Goal: Task Accomplishment & Management: Manage account settings

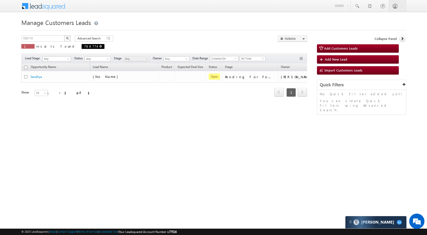
click at [82, 45] on span "788774" at bounding box center [93, 46] width 23 height 5
click at [58, 38] on input "788774" at bounding box center [42, 38] width 43 height 6
paste input "834929"
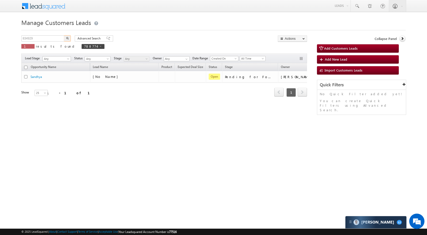
click at [68, 37] on img "button" at bounding box center [67, 38] width 3 height 3
click at [59, 38] on input "834929" at bounding box center [42, 38] width 43 height 6
paste input "0910"
type input "830910"
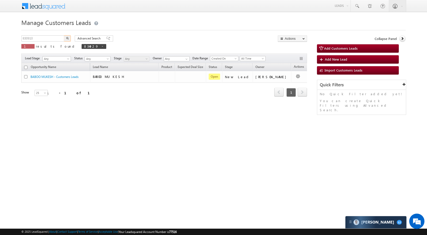
click at [67, 38] on img "button" at bounding box center [67, 38] width 3 height 3
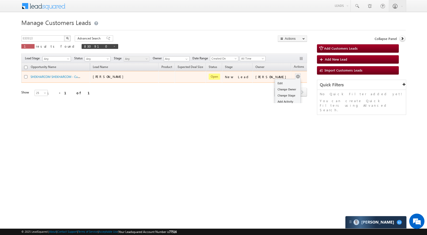
click at [294, 76] on div "Edit Change Owner Change Stage Add Activity Add Task Delete" at bounding box center [298, 76] width 8 height 7
click at [283, 82] on link "Edit" at bounding box center [287, 83] width 25 height 6
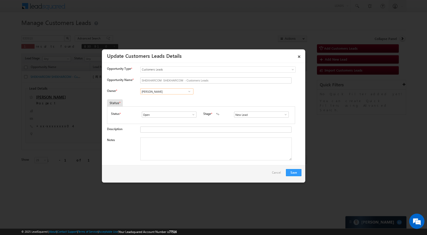
click at [173, 91] on input "Riya Walia" at bounding box center [166, 91] width 53 height 6
paste input "[PERSON_NAME]"
click at [175, 100] on span "sani.tomar@sgrlimited.in" at bounding box center [165, 101] width 46 height 4
type input "[PERSON_NAME]"
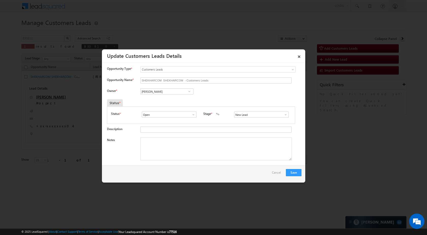
click at [283, 112] on link at bounding box center [284, 114] width 6 height 5
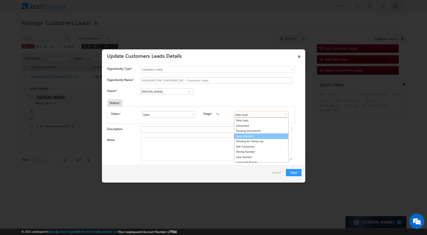
click at [269, 135] on link "Sales Marked" at bounding box center [261, 136] width 54 height 6
type input "Sales Marked"
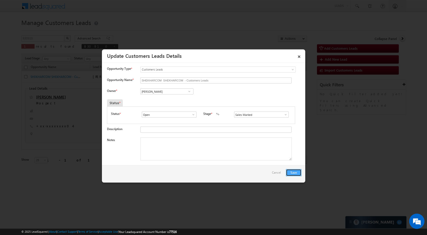
click at [293, 169] on button "Save" at bounding box center [294, 172] width 16 height 7
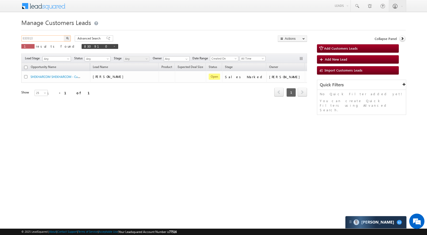
click at [49, 40] on input "830910" at bounding box center [42, 38] width 43 height 6
paste input "4923"
click at [68, 38] on img "button" at bounding box center [67, 38] width 3 height 3
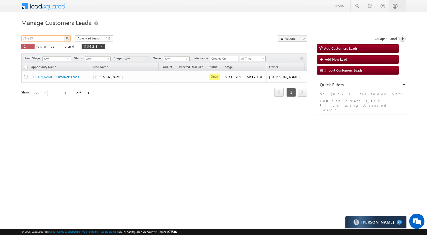
click at [50, 39] on input "834923" at bounding box center [42, 38] width 43 height 6
paste input "612"
click at [66, 39] on img "button" at bounding box center [67, 38] width 3 height 3
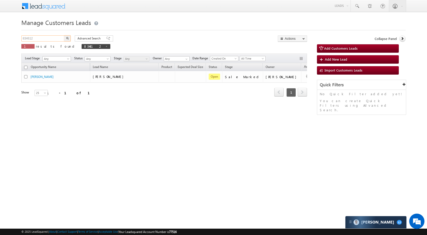
click at [44, 41] on input "834612" at bounding box center [42, 38] width 43 height 6
paste input "8"
type input "834618"
click at [67, 39] on img "button" at bounding box center [67, 38] width 3 height 3
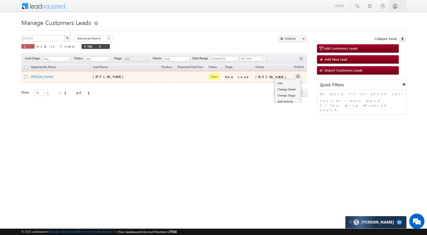
click at [295, 78] on button "button" at bounding box center [297, 76] width 5 height 5
click at [285, 84] on link "Edit" at bounding box center [287, 83] width 25 height 6
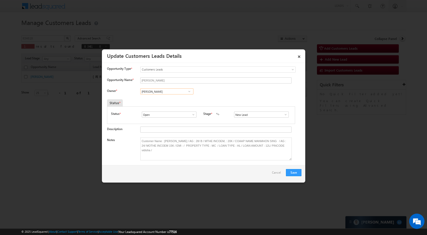
click at [176, 92] on input "[PERSON_NAME]" at bounding box center [166, 91] width 53 height 6
paste input "Pavan Sharma"
click at [176, 100] on span "pavan.sharma@sgrlimited.in" at bounding box center [165, 101] width 46 height 4
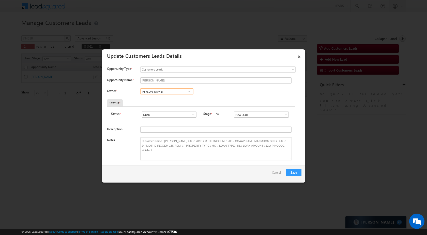
type input "Pavan Sharma"
click at [252, 114] on input "New Lead" at bounding box center [261, 114] width 55 height 6
click at [285, 112] on link at bounding box center [284, 114] width 6 height 5
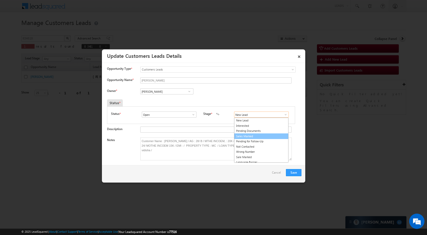
click at [258, 136] on link "Sales Marked" at bounding box center [261, 136] width 54 height 6
type input "Sales Marked"
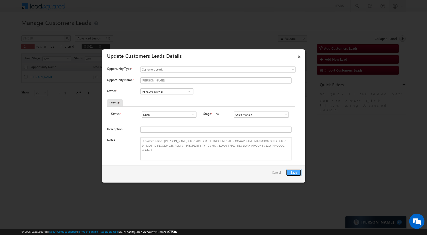
click at [291, 172] on button "Save" at bounding box center [294, 172] width 16 height 7
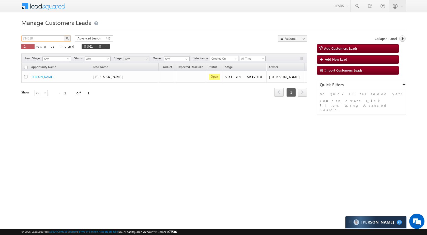
click at [42, 40] on input "834618" at bounding box center [42, 38] width 43 height 6
paste input "0865"
click at [66, 38] on img "button" at bounding box center [67, 38] width 3 height 3
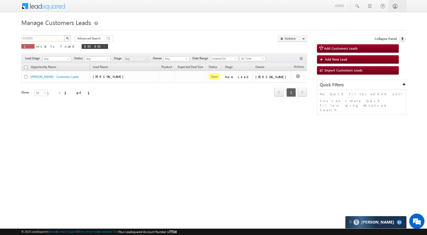
click at [39, 38] on input "830865" at bounding box center [42, 38] width 43 height 6
paste input "5084"
click at [67, 39] on button "button" at bounding box center [67, 38] width 7 height 6
click at [52, 36] on input "835084" at bounding box center [42, 38] width 43 height 6
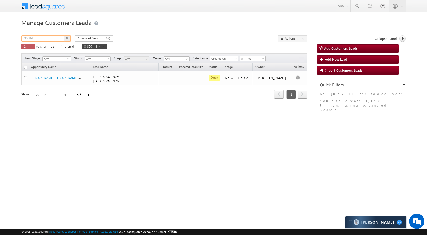
click at [52, 36] on input "835084" at bounding box center [42, 38] width 43 height 6
paste input "4615"
click at [67, 39] on img "button" at bounding box center [67, 38] width 3 height 3
click at [55, 37] on input "834615" at bounding box center [42, 38] width 43 height 6
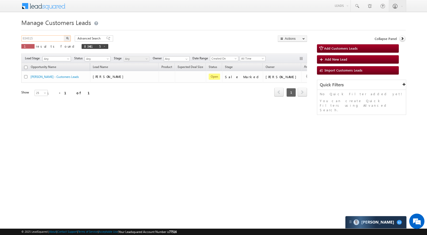
click at [55, 37] on input "834615" at bounding box center [42, 38] width 43 height 6
paste input "2101"
type input "832101"
click at [69, 40] on button "button" at bounding box center [67, 38] width 7 height 6
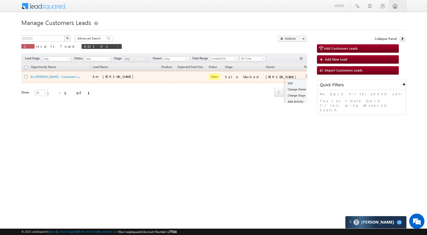
click at [304, 76] on div "Edit Change Owner Change Stage Add Activity Add Task Delete" at bounding box center [308, 76] width 8 height 7
click at [285, 82] on link "Edit" at bounding box center [297, 83] width 25 height 6
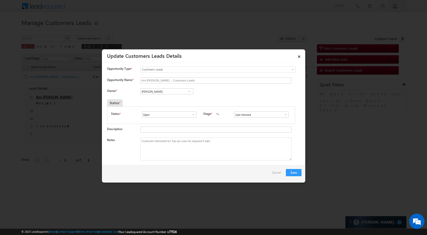
click at [167, 91] on input "Rose Shyse" at bounding box center [166, 91] width 53 height 6
paste input "[PERSON_NAME]"
click at [174, 99] on link "Sani Tomar sani.tomar@sgrlimited.in" at bounding box center [166, 99] width 53 height 10
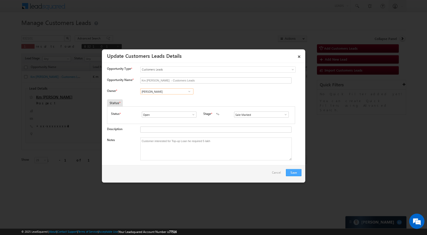
type input "Sani Tomar"
click at [299, 175] on button "Save" at bounding box center [294, 172] width 16 height 7
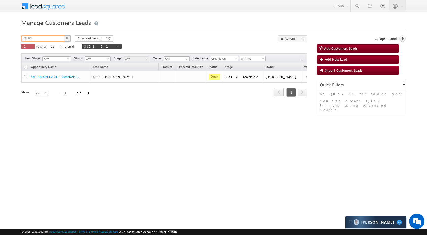
click at [52, 41] on input "832101" at bounding box center [42, 38] width 43 height 6
paste input "5074"
click at [67, 39] on img "button" at bounding box center [67, 38] width 3 height 3
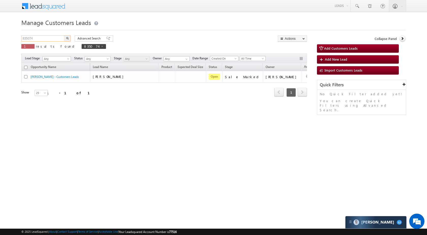
click at [55, 39] on input "835074" at bounding box center [42, 38] width 43 height 6
paste input "19826"
click at [68, 38] on img "button" at bounding box center [67, 38] width 3 height 3
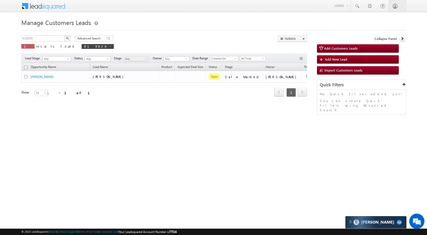
click at [50, 35] on div "Manage Customers Leads 819826 X 1 results found 819826 Advanced Search Advanced…" at bounding box center [213, 80] width 384 height 127
click at [50, 37] on input "819826" at bounding box center [42, 38] width 43 height 6
paste input "1018"
click at [66, 37] on button "button" at bounding box center [67, 38] width 7 height 6
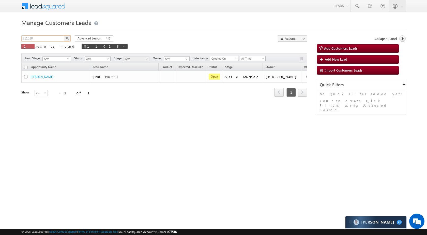
click at [47, 40] on input "811018" at bounding box center [42, 38] width 43 height 6
paste input "8184"
type input "818184"
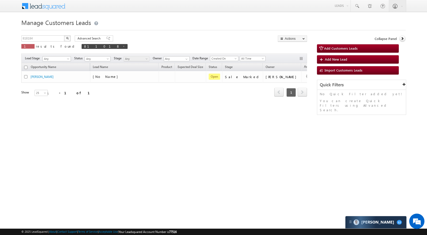
click at [67, 39] on button "button" at bounding box center [67, 38] width 7 height 6
click at [51, 35] on div "Manage Customers Leads 818184 X 1 results found 818184 Advanced Search Advanced…" at bounding box center [213, 80] width 384 height 127
drag, startPoint x: 51, startPoint y: 35, endPoint x: 51, endPoint y: 38, distance: 3.6
click at [51, 37] on div "Manage Customers Leads 818184 X 1 results found 818184 Advanced Search Advanced…" at bounding box center [213, 80] width 384 height 127
click at [51, 38] on input "818184" at bounding box center [42, 38] width 43 height 6
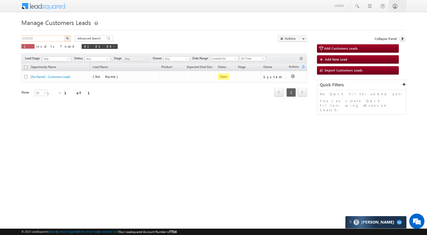
click at [51, 38] on input "818184" at bounding box center [42, 38] width 43 height 6
click at [68, 37] on button "button" at bounding box center [67, 38] width 7 height 6
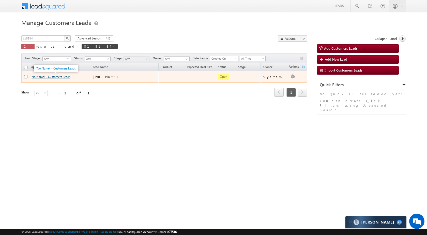
click at [63, 78] on link "[No Name] - Customers Leads" at bounding box center [51, 77] width 40 height 4
click at [285, 83] on link "Edit" at bounding box center [282, 83] width 25 height 6
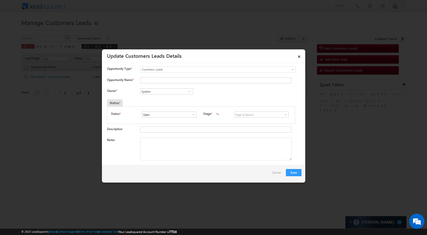
click at [172, 70] on span "Customers Leads" at bounding box center [208, 69] width 134 height 5
click at [161, 81] on input "Opportunity Name *" at bounding box center [215, 80] width 151 height 6
type input "[PERSON_NAME]"
click at [169, 93] on input "System" at bounding box center [166, 91] width 53 height 6
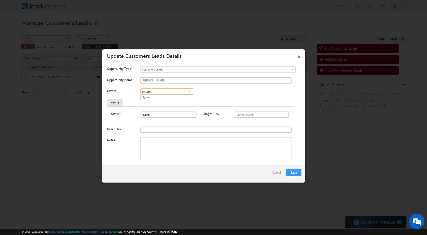
paste input "[PERSON_NAME]"
click at [169, 98] on link "Rana Sangram Singh rana.singh@sgrlimited.in" at bounding box center [166, 99] width 53 height 10
type input "[PERSON_NAME]"
click at [247, 115] on input at bounding box center [261, 114] width 55 height 6
click at [283, 112] on span at bounding box center [285, 114] width 5 height 4
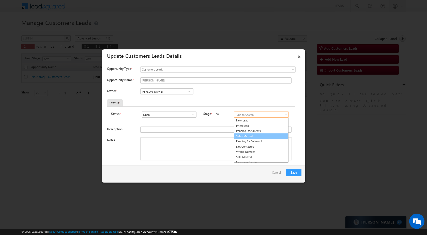
click at [253, 137] on link "Sales Marked" at bounding box center [261, 136] width 54 height 6
type input "Sales Marked"
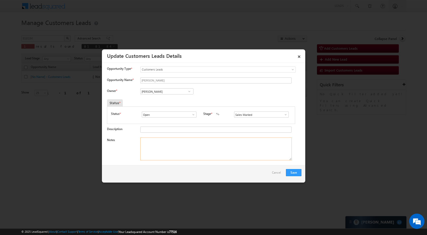
click at [197, 153] on textarea "Notes" at bounding box center [216, 148] width 152 height 23
paste textarea "818184 /VB_Interested / [PERSON_NAME] / 9312265010 / PLOT VALU 30LAC / REQUIRED…"
type textarea "818184 /VB_Interested / [PERSON_NAME] / 9312265010 / PLOT VALU 30LAC / REQUIRED…"
click at [194, 131] on input "Description" at bounding box center [215, 129] width 151 height 6
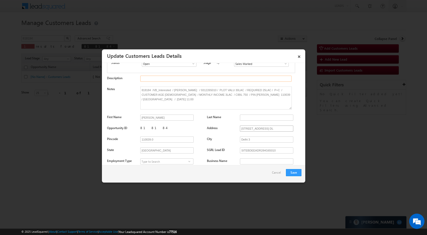
scroll to position [102, 0]
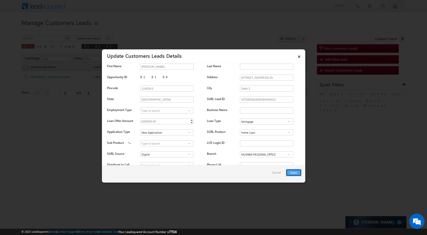
click at [296, 175] on button "Save" at bounding box center [294, 172] width 16 height 7
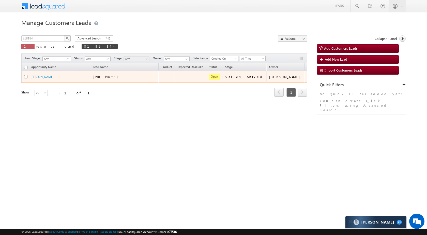
click at [26, 76] on input "checkbox" at bounding box center [25, 76] width 3 height 3
checkbox input "true"
click at [25, 75] on div at bounding box center [27, 76] width 6 height 5
click at [24, 76] on input "checkbox" at bounding box center [25, 76] width 3 height 3
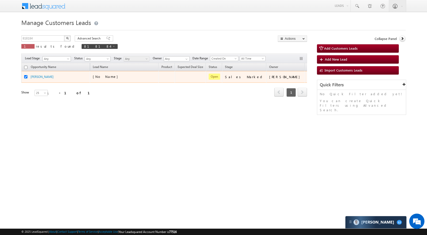
checkbox input "false"
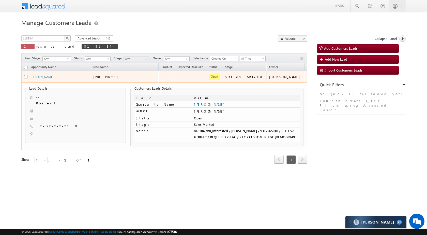
checkbox input "false"
click at [45, 76] on link "[PERSON_NAME]" at bounding box center [42, 77] width 23 height 4
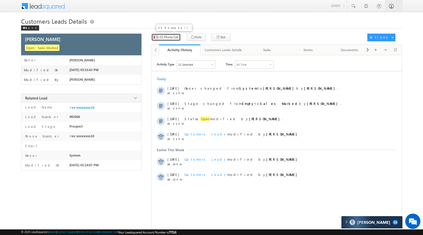
click at [172, 39] on span "CC Phone Call" at bounding box center [169, 37] width 19 height 5
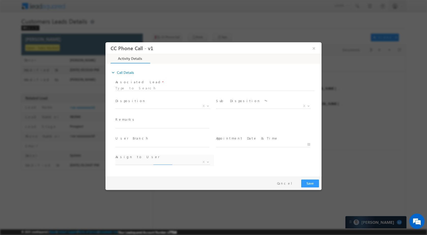
select select "Rose.Shyse+sgrl@leadsquared.com"
click at [160, 87] on div at bounding box center [214, 87] width 199 height 4
click at [158, 101] on span "Disposition *" at bounding box center [162, 101] width 94 height 6
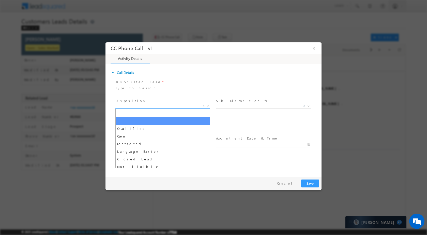
click at [206, 105] on span at bounding box center [207, 105] width 5 height 7
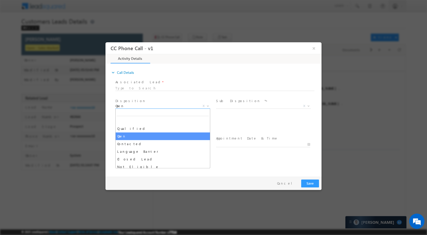
click at [209, 105] on b at bounding box center [207, 106] width 3 height 2
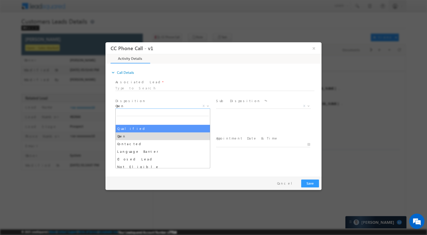
select select "Qualified"
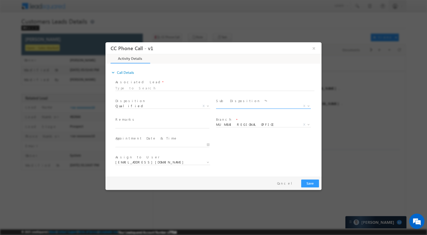
click at [305, 105] on span "X" at bounding box center [304, 105] width 2 height 5
click at [309, 105] on b at bounding box center [308, 106] width 3 height 2
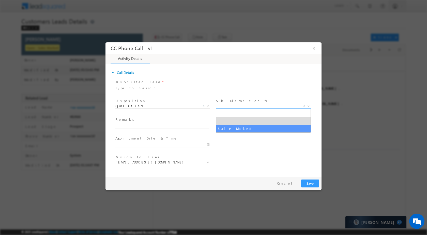
select select "Sale Marked"
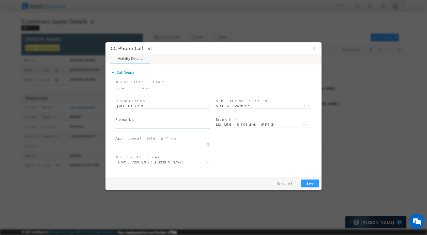
click at [156, 126] on input "text" at bounding box center [162, 125] width 94 height 5
click at [135, 124] on input "text" at bounding box center [162, 125] width 94 height 5
paste input "818184 /VB_Interested / DEEPAK KUMAR / 9312265010 / PLOT VALU 30LAC / REQUIRED …"
type input "818184 /VB_Interested / DEEPAK KUMAR / 9312265010 / PLOT VALU 30LAC / REQUIRED …"
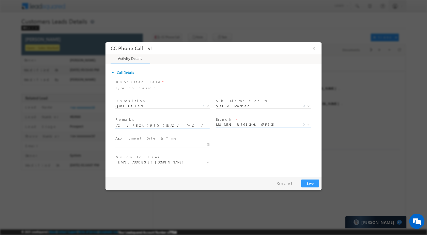
select select
click at [305, 123] on span "X" at bounding box center [304, 124] width 2 height 5
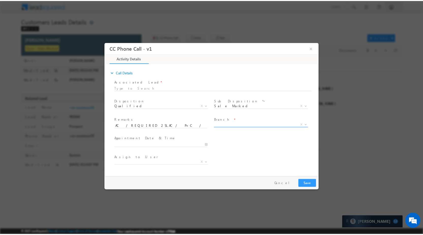
scroll to position [0, 0]
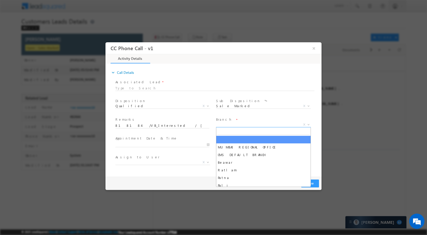
click at [309, 124] on b at bounding box center [308, 124] width 3 height 2
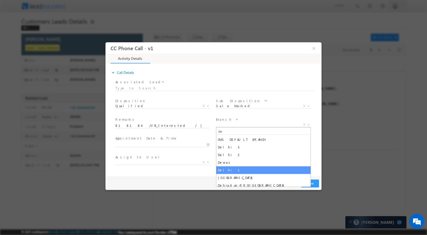
type input "de"
select select "Delhi 1"
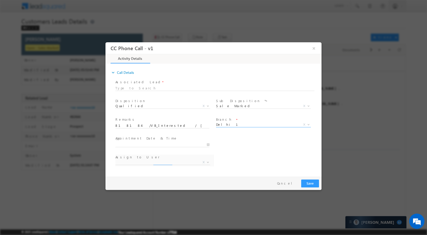
select select "dharm.yadav@sgrlimited.in"
click at [310, 184] on button "Save" at bounding box center [310, 183] width 18 height 8
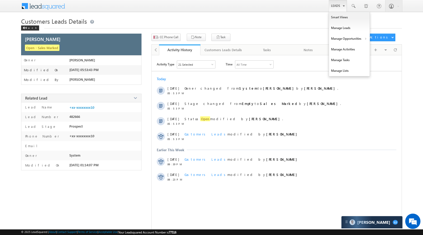
click at [332, 7] on link "Leads" at bounding box center [338, 6] width 18 height 12
click at [340, 38] on link "Manage Opportunities" at bounding box center [349, 38] width 41 height 11
click at [393, 50] on link "Customers Leads" at bounding box center [394, 49] width 47 height 11
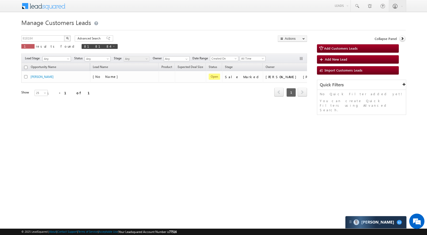
click at [39, 33] on div "Manage Customers Leads 818184 X 1 results found 818184 Advanced Search Advanced…" at bounding box center [213, 80] width 384 height 127
click at [40, 39] on input "818184" at bounding box center [42, 38] width 43 height 6
click at [68, 39] on img "button" at bounding box center [67, 38] width 3 height 3
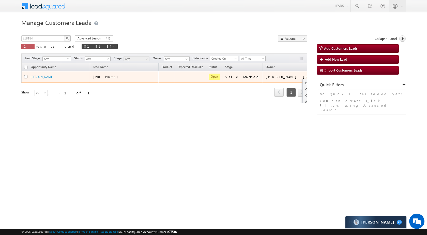
click at [322, 74] on div "Edit Change Owner Change Stage Add Activity Add Task Delete" at bounding box center [326, 76] width 8 height 7
click at [303, 86] on link "Edit" at bounding box center [315, 83] width 25 height 6
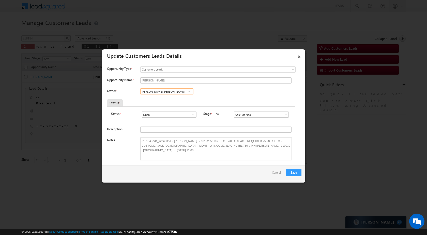
click at [178, 92] on input "Dharm Raj Yadav" at bounding box center [166, 91] width 53 height 6
click at [167, 118] on span "rana.singh@sgrlimited.in" at bounding box center [165, 119] width 46 height 4
type input "[PERSON_NAME]"
click at [287, 173] on button "Save" at bounding box center [294, 172] width 16 height 7
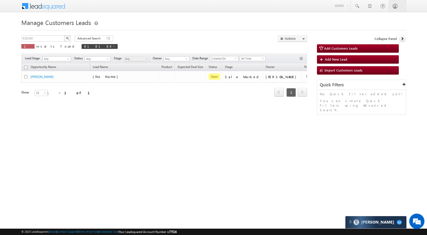
click at [46, 44] on span "results found" at bounding box center [56, 46] width 40 height 4
click at [47, 42] on div "818184 X 1 results found 818184" at bounding box center [69, 42] width 96 height 14
click at [47, 41] on input "818184" at bounding box center [42, 38] width 43 height 6
paste input "32099"
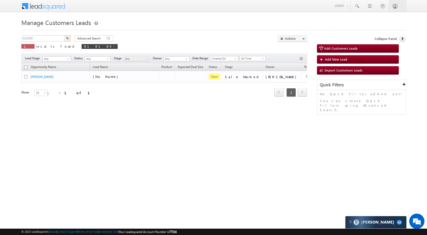
click at [67, 39] on img "button" at bounding box center [67, 38] width 3 height 3
click at [38, 37] on input "832099" at bounding box center [42, 38] width 43 height 6
paste input "2"
click at [69, 38] on button "button" at bounding box center [67, 38] width 7 height 6
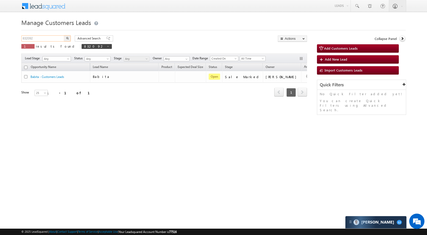
click at [35, 38] on input "832092" at bounding box center [42, 38] width 43 height 6
paste input "85"
click at [67, 37] on img "button" at bounding box center [67, 38] width 3 height 3
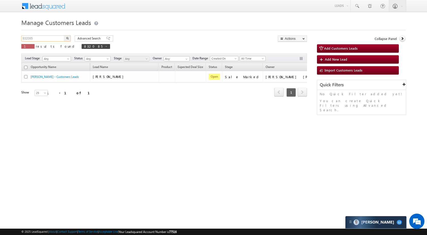
click at [47, 39] on input "832085" at bounding box center [42, 38] width 43 height 6
paste input "0814"
click at [68, 39] on img "button" at bounding box center [67, 38] width 3 height 3
click at [51, 38] on input "830814" at bounding box center [42, 38] width 43 height 6
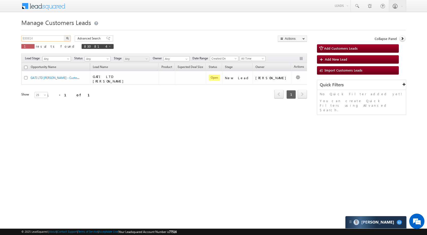
click at [51, 38] on input "830814" at bounding box center [42, 38] width 43 height 6
paste input "2439"
click at [67, 38] on img "button" at bounding box center [67, 38] width 3 height 3
click at [47, 38] on input "832439" at bounding box center [42, 38] width 43 height 6
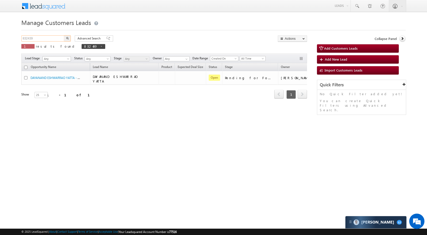
paste input "0878"
click at [70, 39] on button "button" at bounding box center [67, 38] width 7 height 6
click at [43, 40] on input "830878" at bounding box center [42, 38] width 43 height 6
paste input "777"
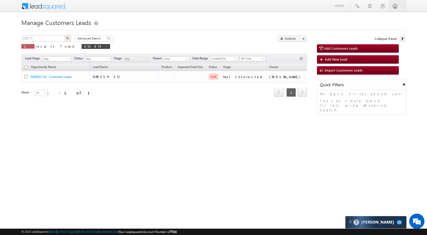
click at [69, 38] on button "button" at bounding box center [67, 38] width 7 height 6
click at [39, 38] on input "830777" at bounding box center [42, 38] width 43 height 6
paste input "878"
type input "830878"
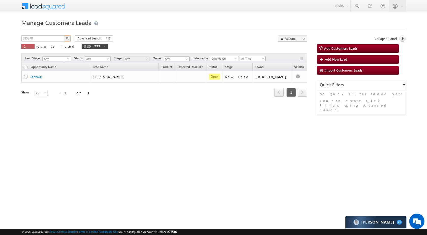
click at [68, 38] on img "button" at bounding box center [67, 38] width 3 height 3
click at [56, 39] on input "830878" at bounding box center [42, 38] width 43 height 6
paste input "777"
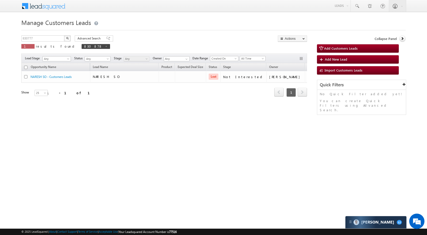
click at [69, 37] on button "button" at bounding box center [67, 38] width 7 height 6
click at [51, 38] on input "830777" at bounding box center [42, 38] width 43 height 6
paste input "1002"
click at [66, 39] on img "button" at bounding box center [67, 38] width 3 height 3
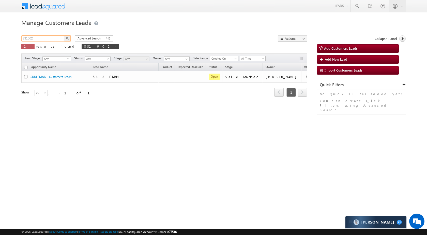
click at [47, 40] on input "831002" at bounding box center [42, 38] width 43 height 6
paste input "2078"
click at [65, 38] on button "button" at bounding box center [67, 38] width 7 height 6
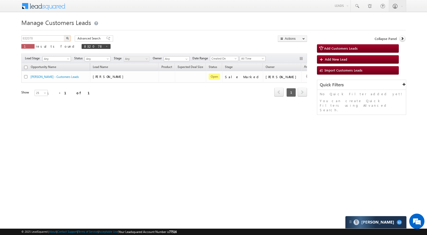
click at [58, 38] on input "832078" at bounding box center [42, 38] width 43 height 6
paste input "0750"
click at [68, 37] on img "button" at bounding box center [67, 38] width 3 height 3
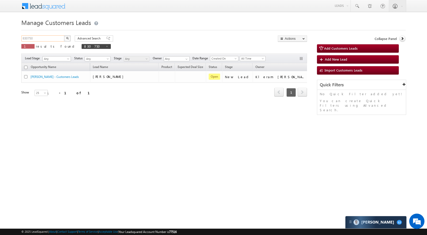
click at [56, 36] on input "830750" at bounding box center [42, 38] width 43 height 6
click at [56, 38] on input "830750" at bounding box center [42, 38] width 43 height 6
paste input "2432"
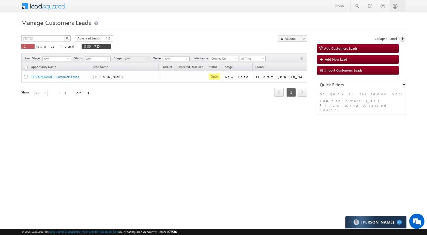
click at [70, 38] on button "button" at bounding box center [67, 38] width 7 height 6
click at [49, 37] on input "832432" at bounding box center [42, 38] width 43 height 6
paste input "0806"
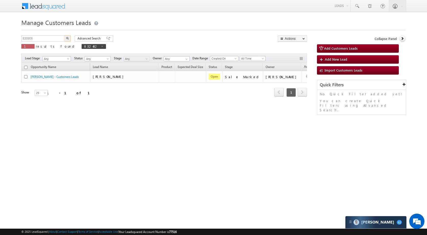
click at [68, 38] on img "button" at bounding box center [67, 38] width 3 height 3
click at [50, 35] on input "830806" at bounding box center [42, 38] width 43 height 6
click at [50, 38] on input "830806" at bounding box center [42, 38] width 43 height 6
paste input "974"
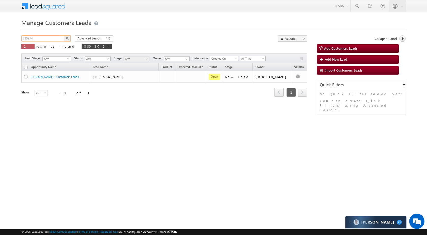
type input "830974"
click at [69, 38] on button "button" at bounding box center [67, 38] width 7 height 6
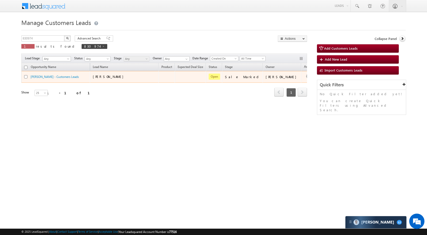
click at [301, 75] on td "Edit Change Owner Change Stage Add Activity Add Task Delete" at bounding box center [311, 77] width 21 height 12
click at [286, 83] on link "Edit" at bounding box center [297, 83] width 25 height 6
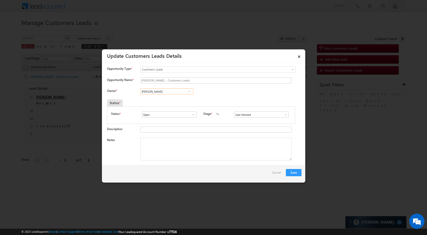
click at [175, 92] on input "[PERSON_NAME]" at bounding box center [166, 91] width 53 height 6
click at [160, 99] on link "Rohit Singh rohit.singh3@sgrlimited.in" at bounding box center [166, 99] width 53 height 10
click at [296, 174] on button "Save" at bounding box center [294, 172] width 16 height 7
